Goal: Task Accomplishment & Management: Manage account settings

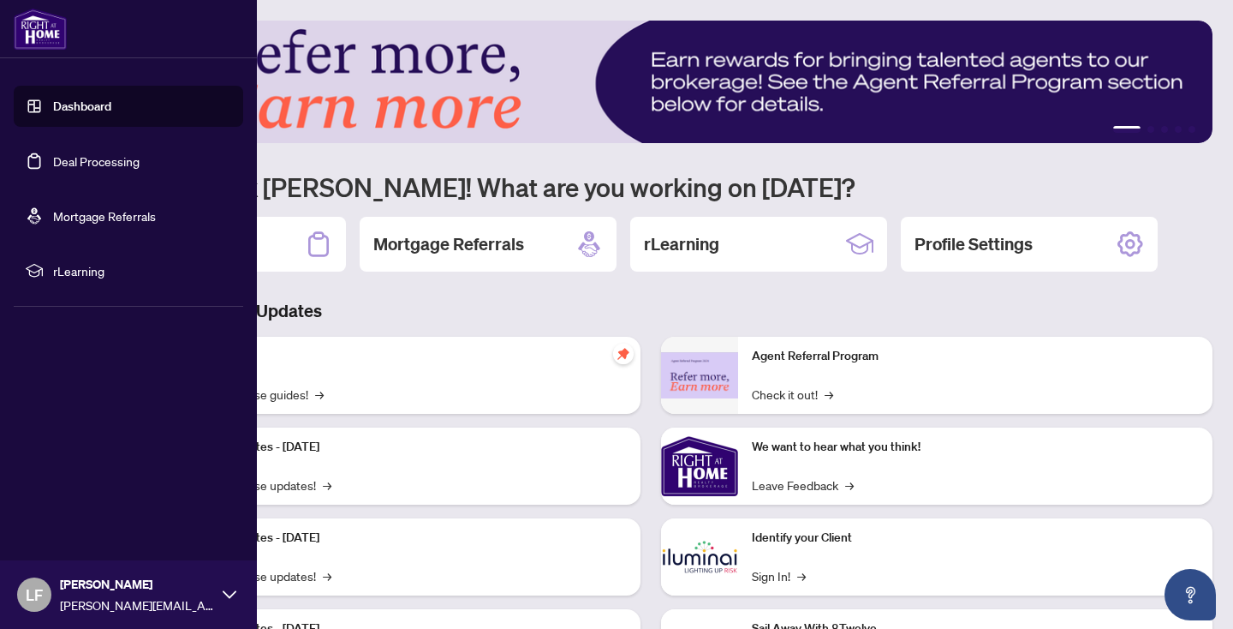
click at [91, 159] on link "Deal Processing" at bounding box center [96, 160] width 86 height 15
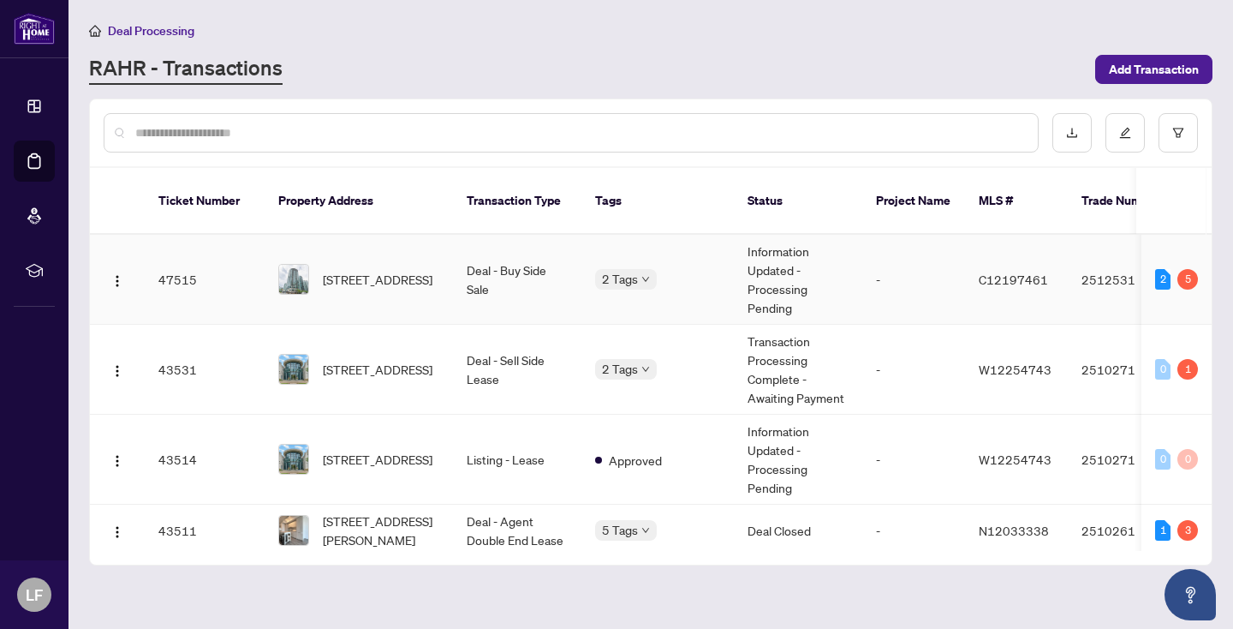
click at [545, 250] on td "Deal - Buy Side Sale" at bounding box center [517, 280] width 128 height 90
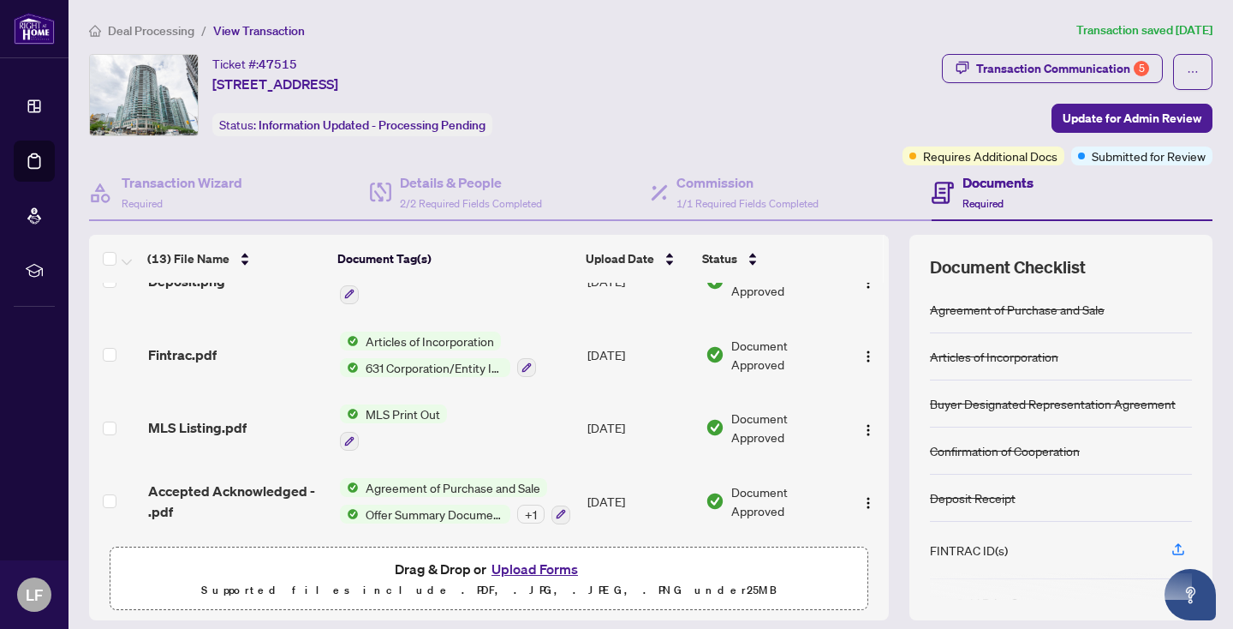
scroll to position [687, 0]
click at [543, 569] on button "Upload Forms" at bounding box center [534, 568] width 97 height 22
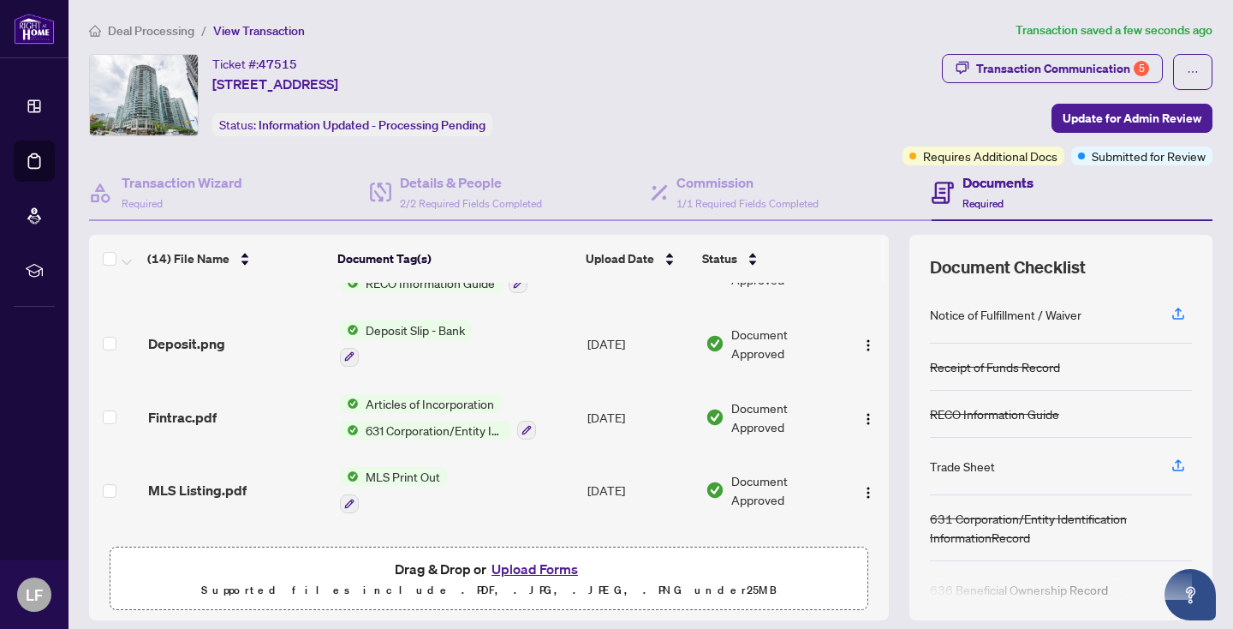
scroll to position [365, 0]
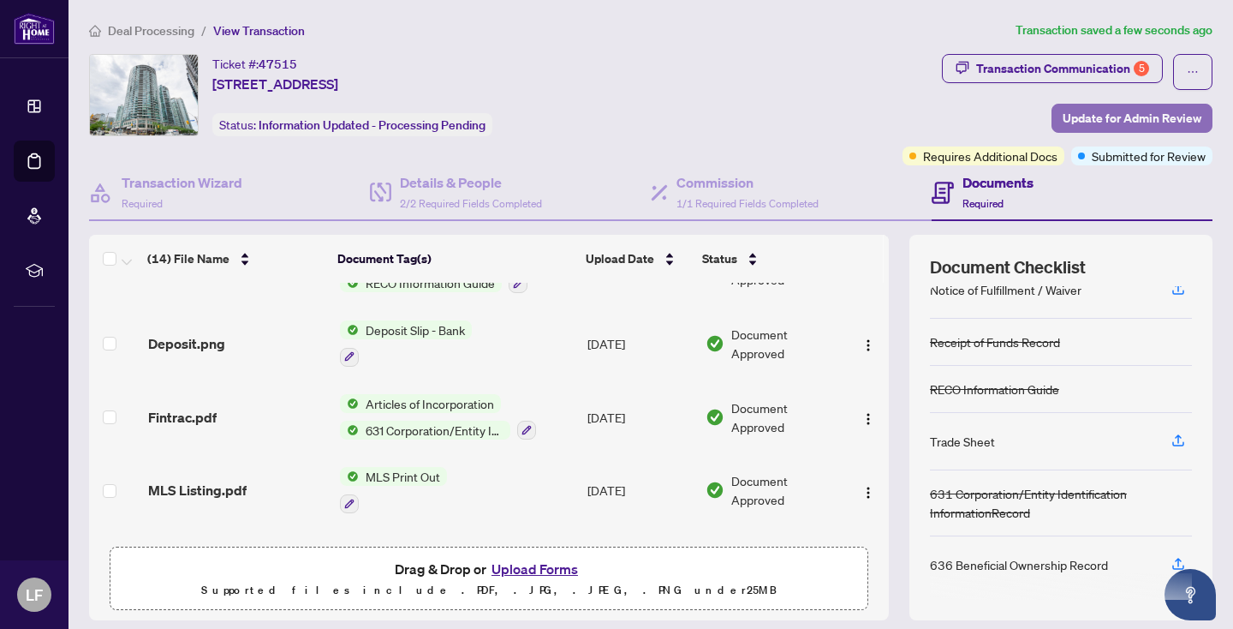
click at [1122, 120] on span "Update for Admin Review" at bounding box center [1132, 117] width 139 height 27
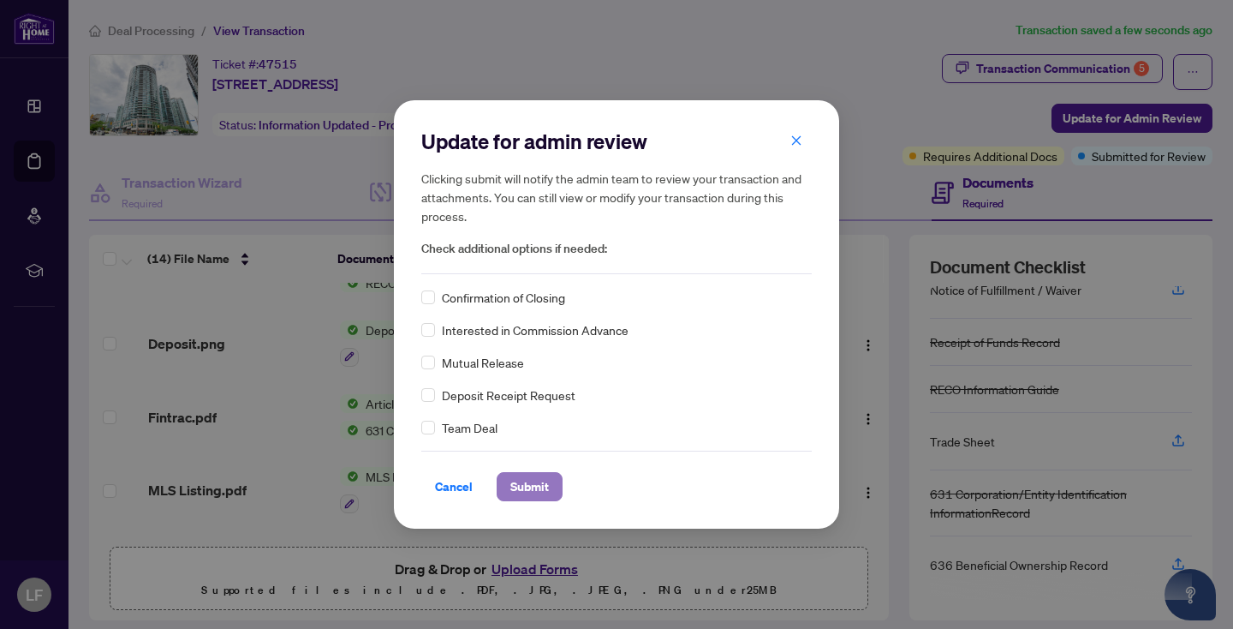
click at [545, 486] on span "Submit" at bounding box center [529, 486] width 39 height 27
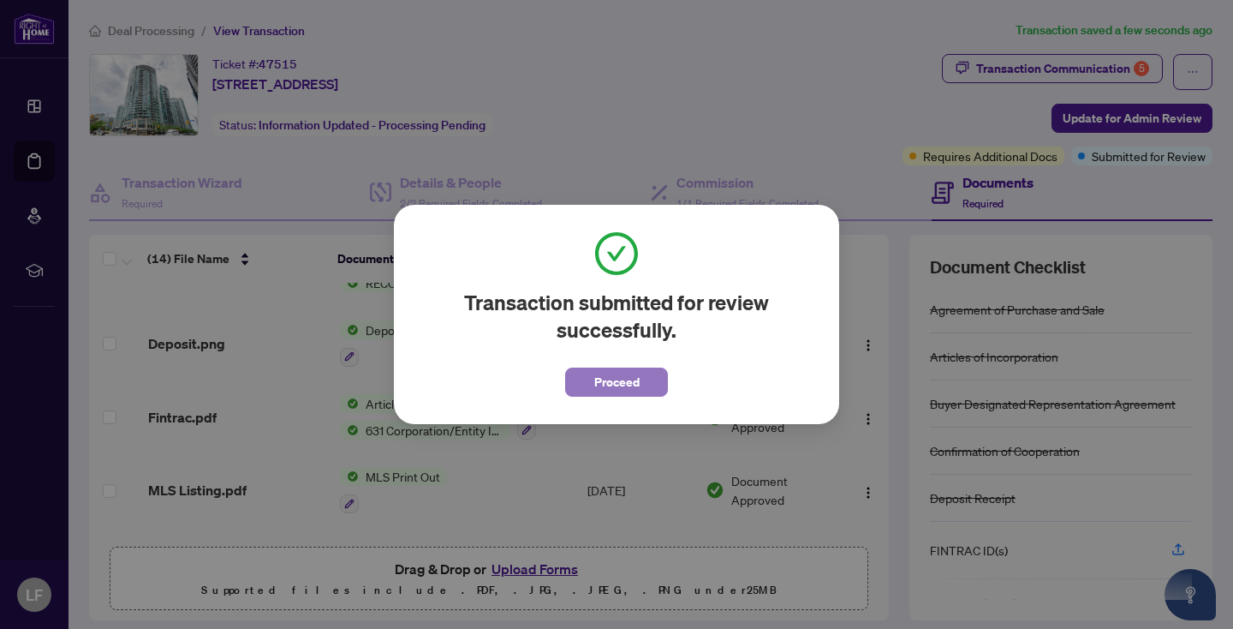
click at [624, 385] on span "Proceed" at bounding box center [616, 381] width 45 height 27
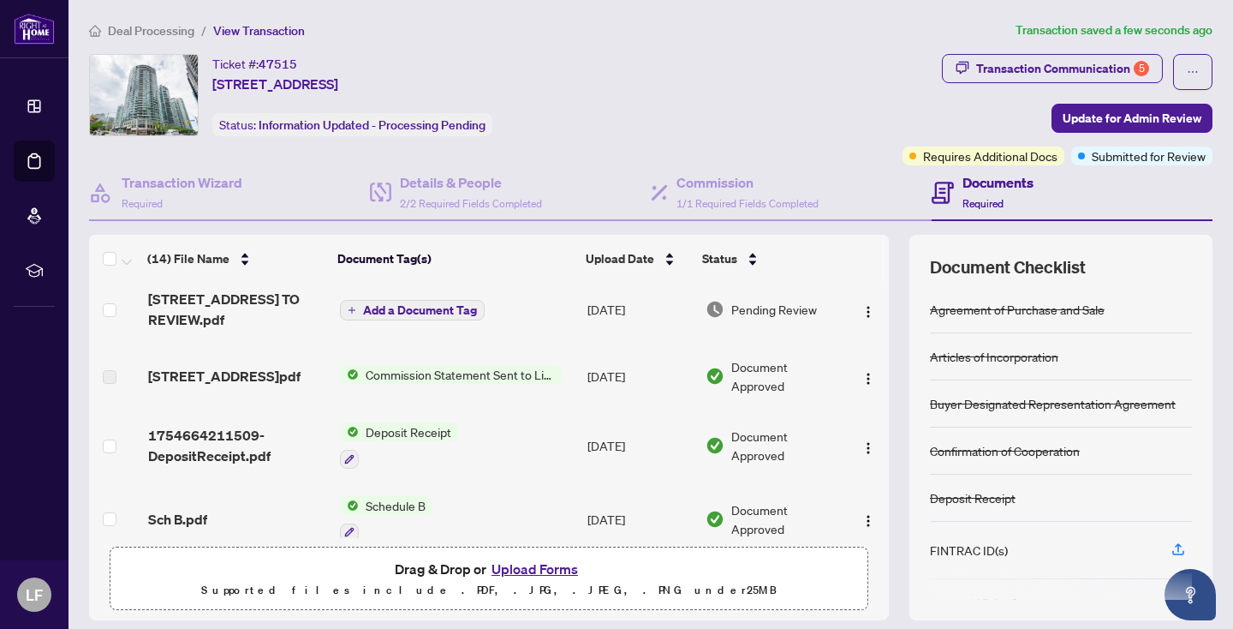
scroll to position [146, 0]
click at [470, 363] on span "Commission Statement Sent to Listing Brokerage" at bounding box center [460, 372] width 203 height 19
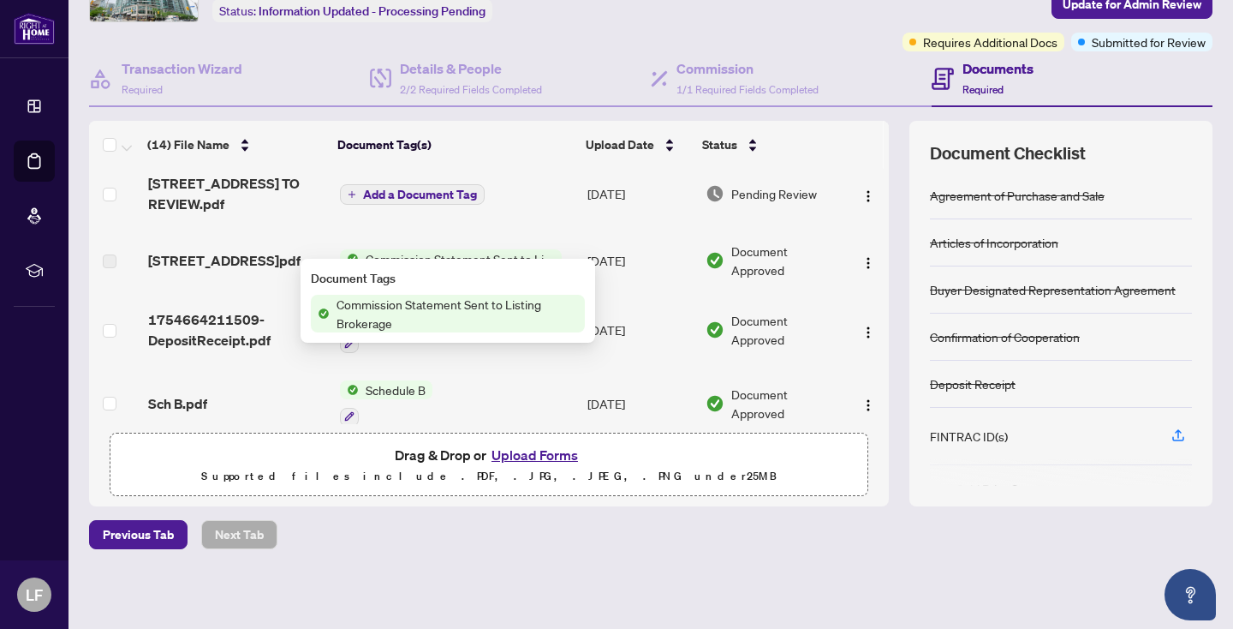
scroll to position [0, 0]
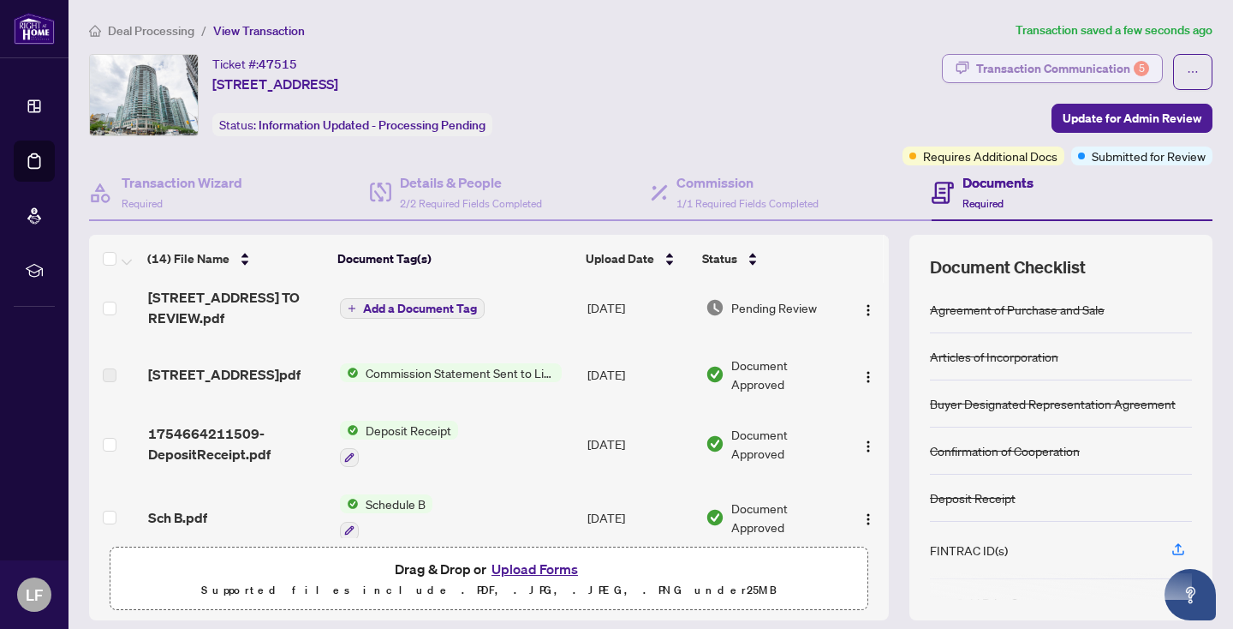
click at [1130, 64] on div "Transaction Communication 5" at bounding box center [1062, 68] width 173 height 27
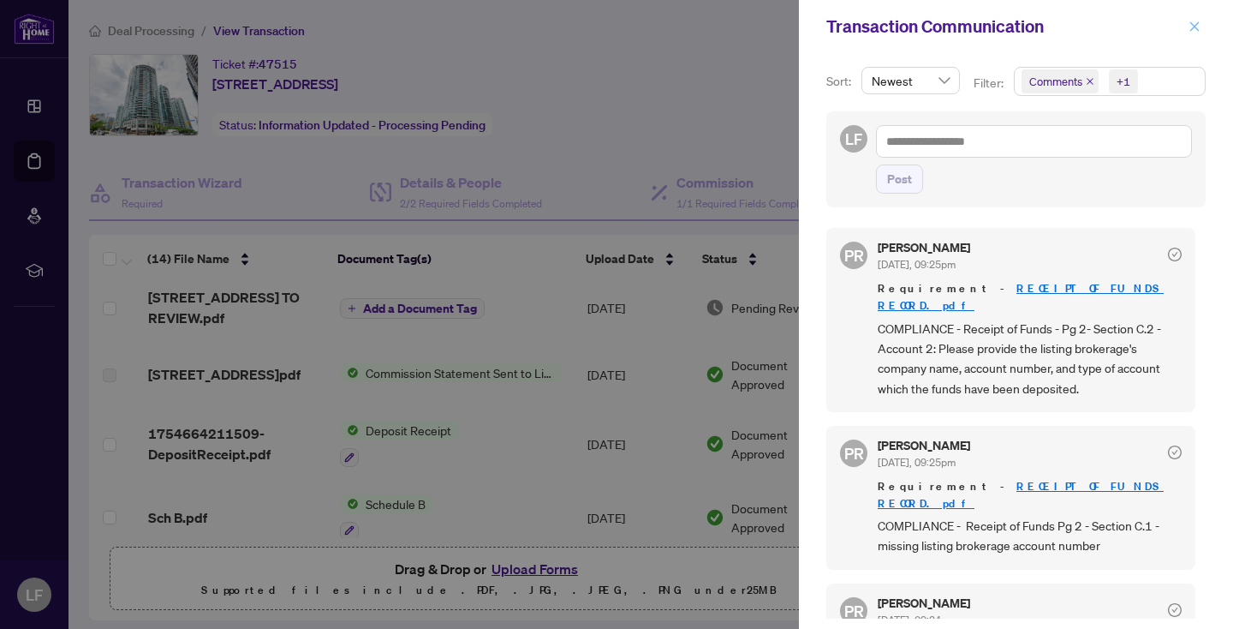
click at [1189, 22] on icon "close" at bounding box center [1195, 27] width 12 height 12
